Goal: Transaction & Acquisition: Purchase product/service

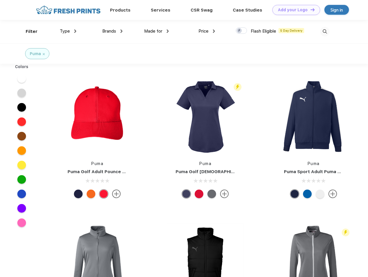
click at [294, 10] on link "Add your Logo Design Tool" at bounding box center [296, 10] width 48 height 10
click at [0, 0] on div "Design Tool" at bounding box center [0, 0] width 0 height 0
click at [310, 10] on link "Add your Logo Design Tool" at bounding box center [296, 10] width 48 height 10
click at [28, 31] on div "Filter" at bounding box center [32, 31] width 12 height 7
click at [68, 31] on span "Type" at bounding box center [65, 31] width 10 height 5
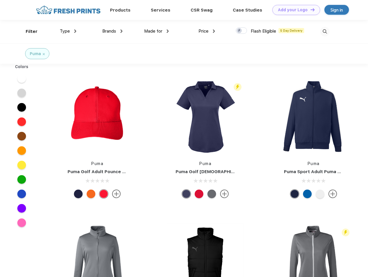
click at [112, 31] on span "Brands" at bounding box center [109, 31] width 14 height 5
click at [156, 31] on span "Made for" at bounding box center [153, 31] width 18 height 5
click at [207, 31] on span "Price" at bounding box center [203, 31] width 10 height 5
click at [241, 31] on div at bounding box center [240, 30] width 11 height 6
click at [239, 31] on input "checkbox" at bounding box center [237, 29] width 4 height 4
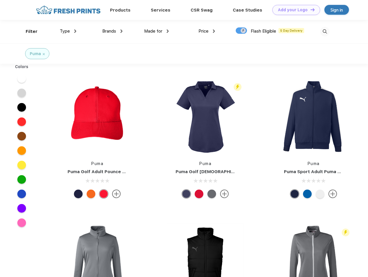
click at [324, 31] on img at bounding box center [325, 32] width 10 height 10
